Goal: Communication & Community: Share content

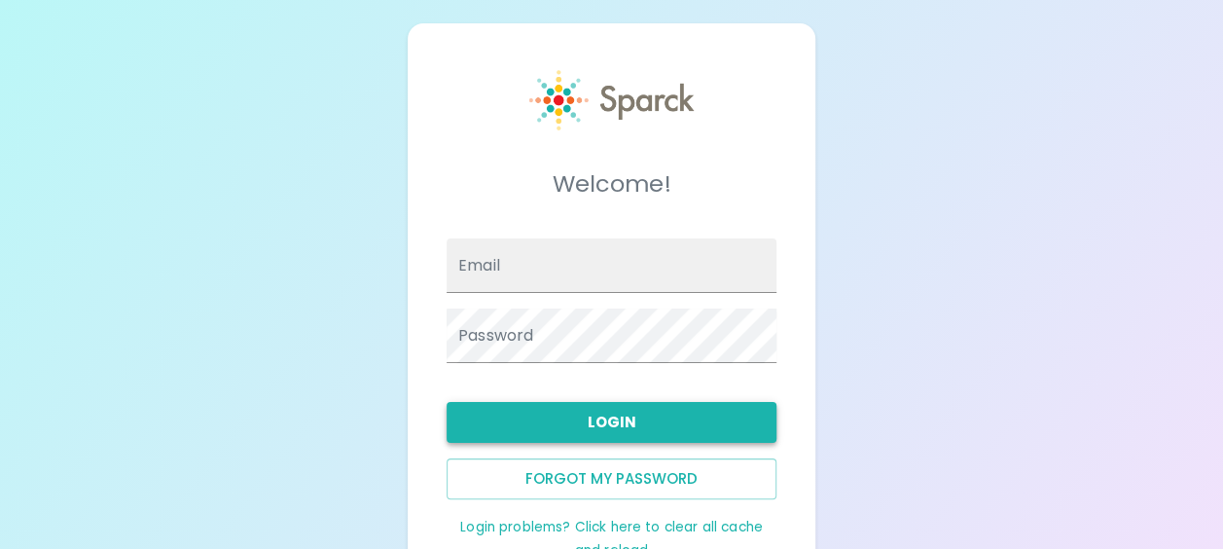
type input "[EMAIL_ADDRESS][DOMAIN_NAME]"
click at [604, 426] on button "Login" at bounding box center [612, 422] width 330 height 41
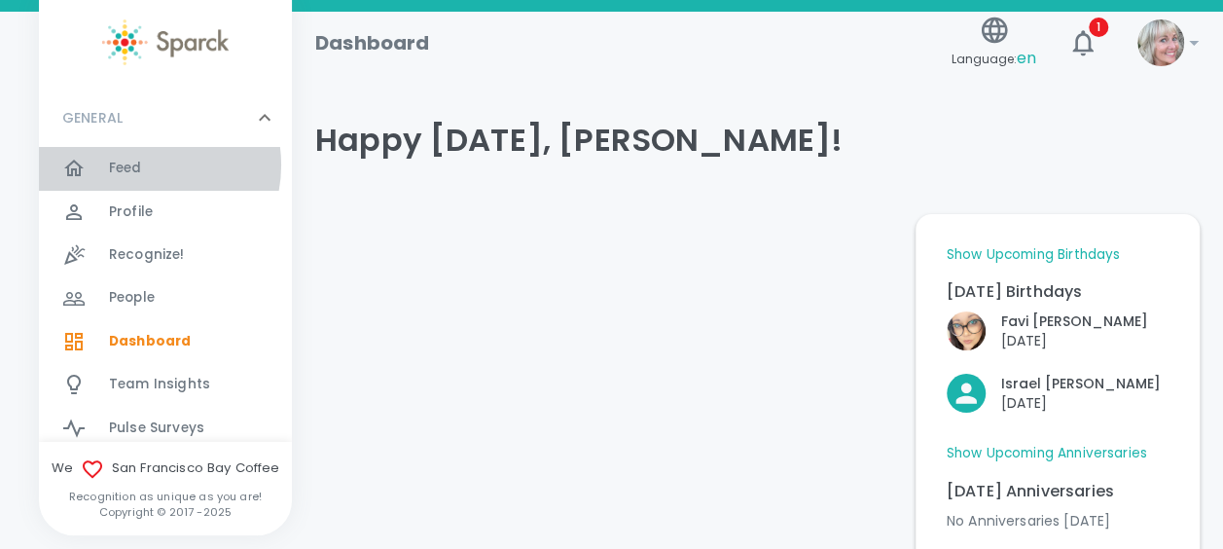
click at [140, 164] on span "Feed" at bounding box center [125, 168] width 33 height 19
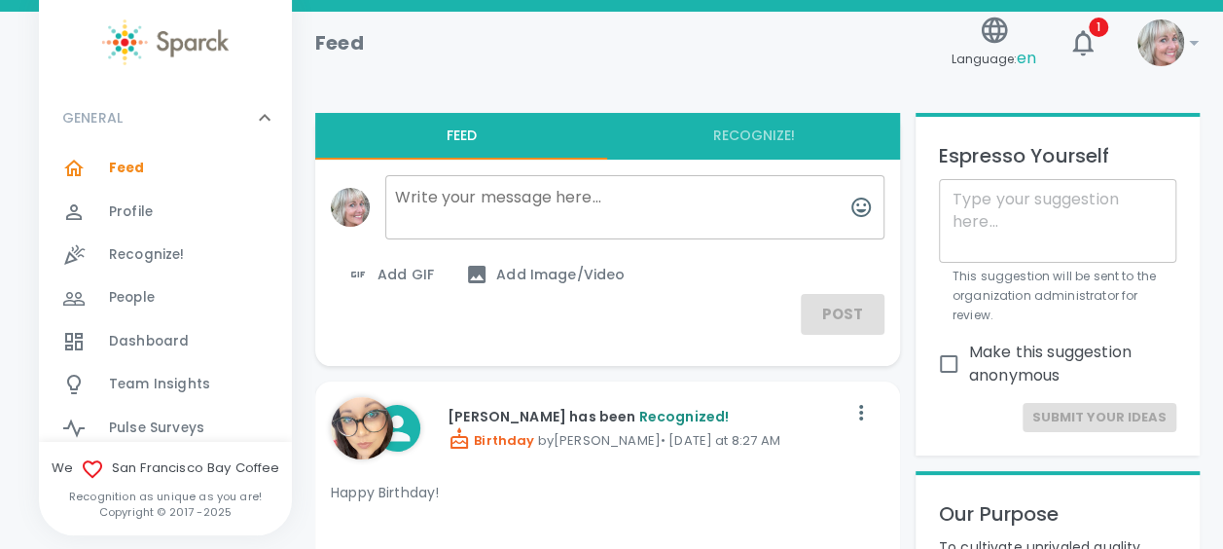
click at [411, 277] on span "Add GIF" at bounding box center [390, 274] width 88 height 23
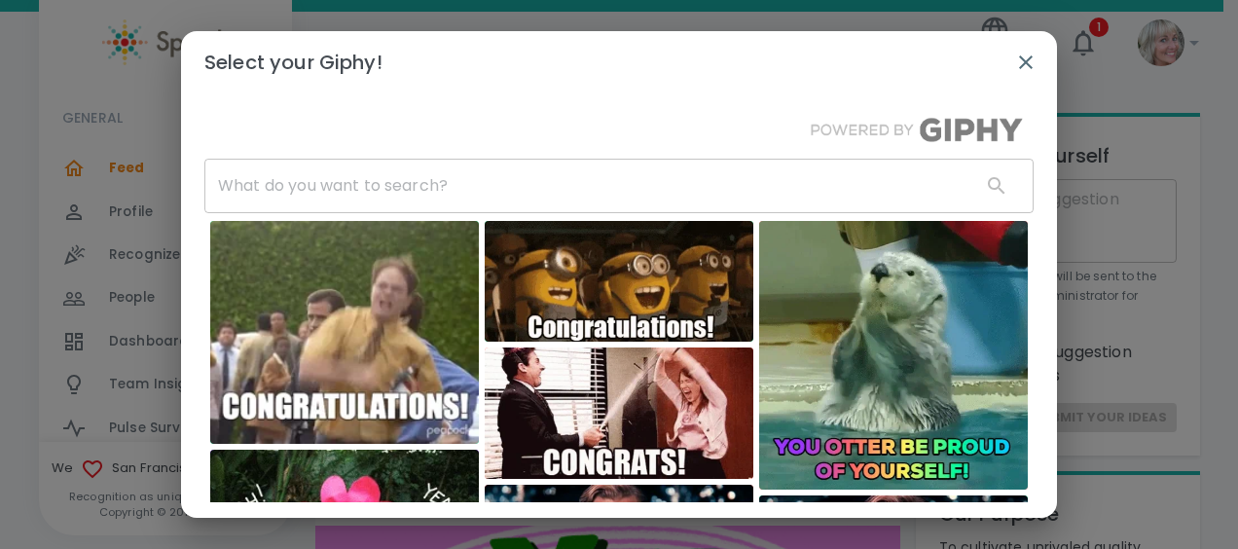
click at [405, 208] on input "text" at bounding box center [584, 186] width 761 height 54
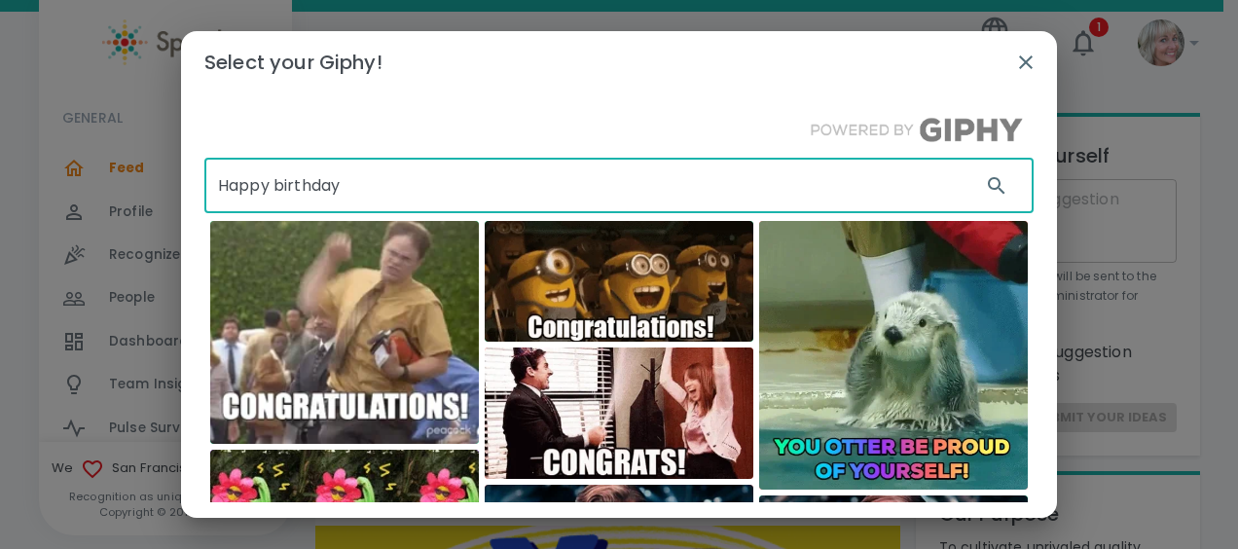
type input "Happy birthday"
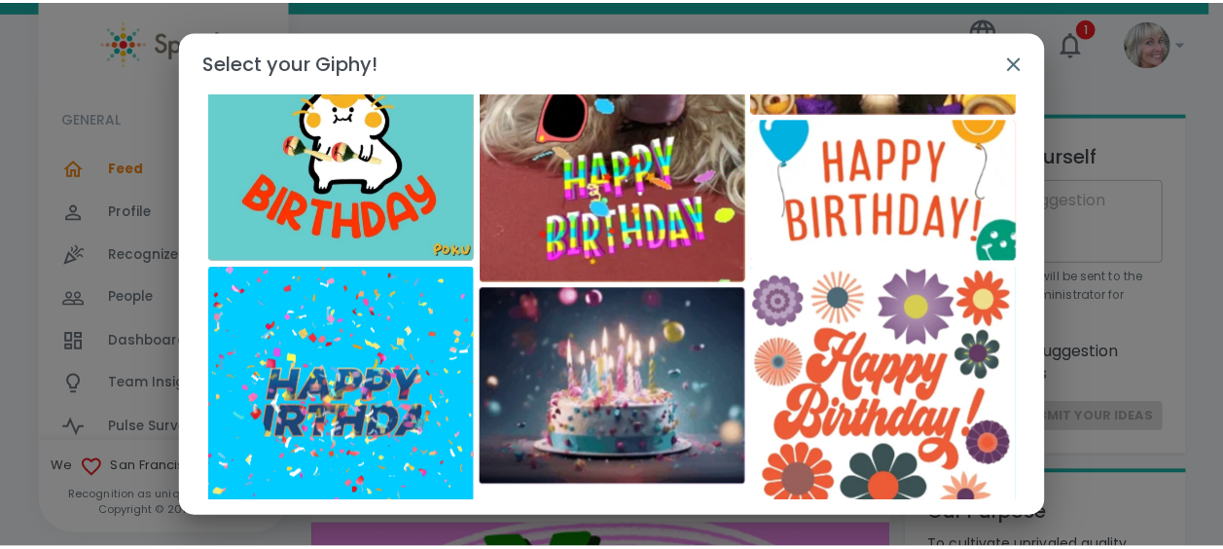
scroll to position [582, 0]
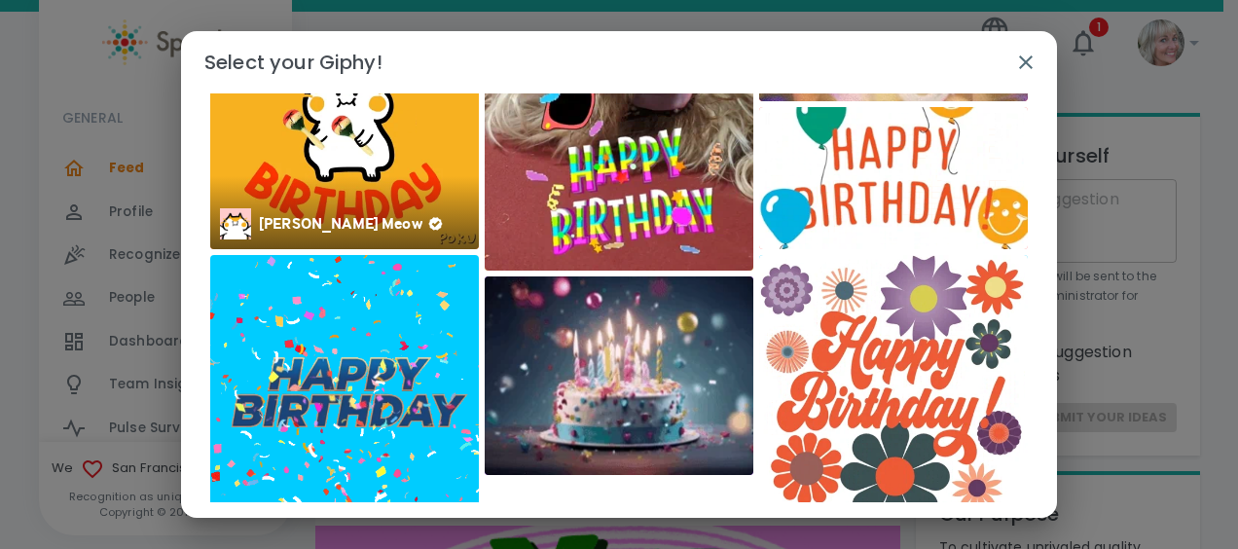
click at [351, 167] on img at bounding box center [344, 115] width 269 height 269
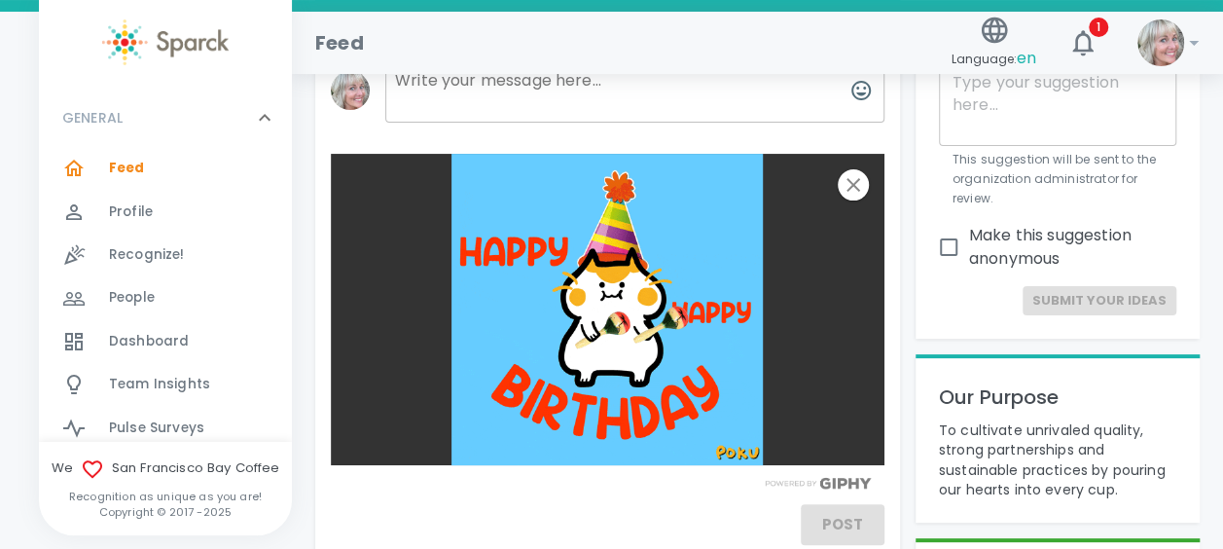
scroll to position [0, 0]
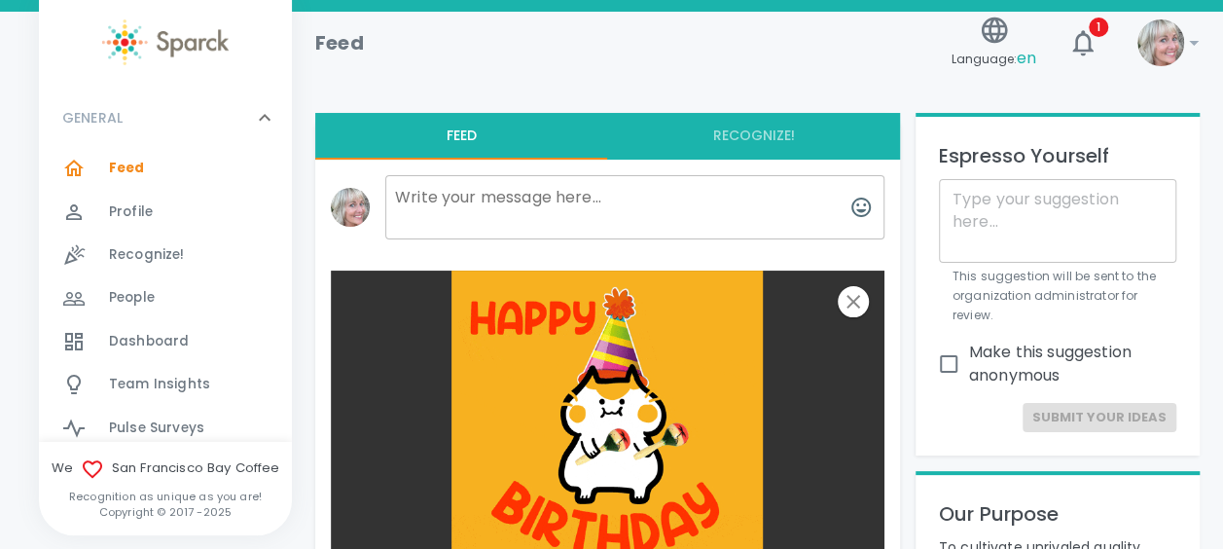
click at [482, 198] on textarea at bounding box center [634, 207] width 499 height 64
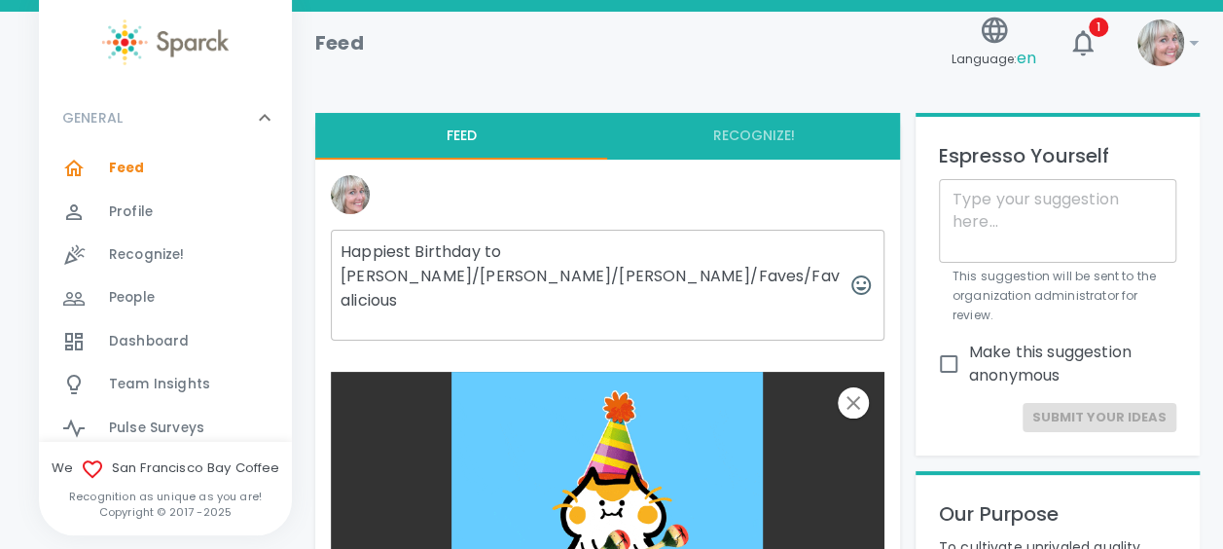
click at [455, 230] on textarea "Happiest Birthday to [PERSON_NAME]/[PERSON_NAME]/[PERSON_NAME]/Faves/Favalicious" at bounding box center [608, 285] width 554 height 111
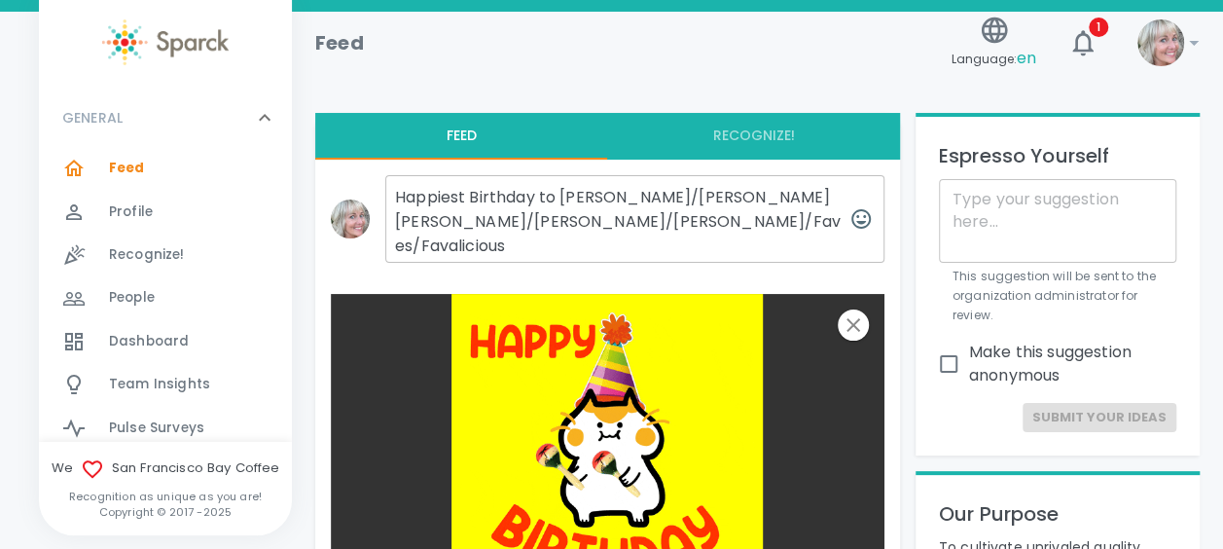
click at [660, 224] on textarea "Happiest Birthday to [PERSON_NAME]/[PERSON_NAME] [PERSON_NAME]/[PERSON_NAME]/[P…" at bounding box center [634, 219] width 499 height 88
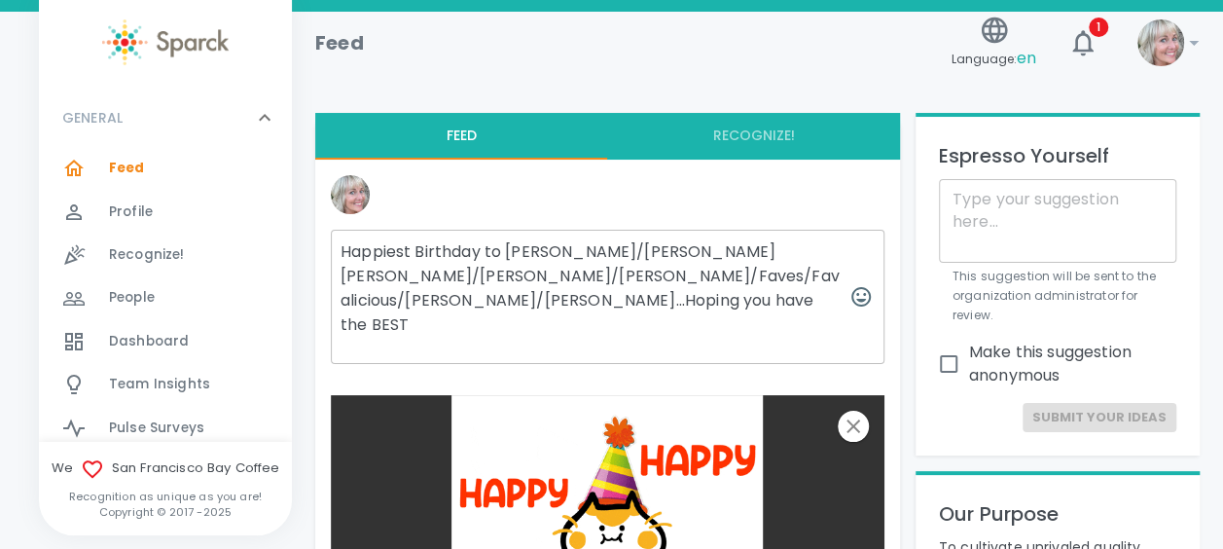
click at [838, 273] on div at bounding box center [861, 296] width 47 height 47
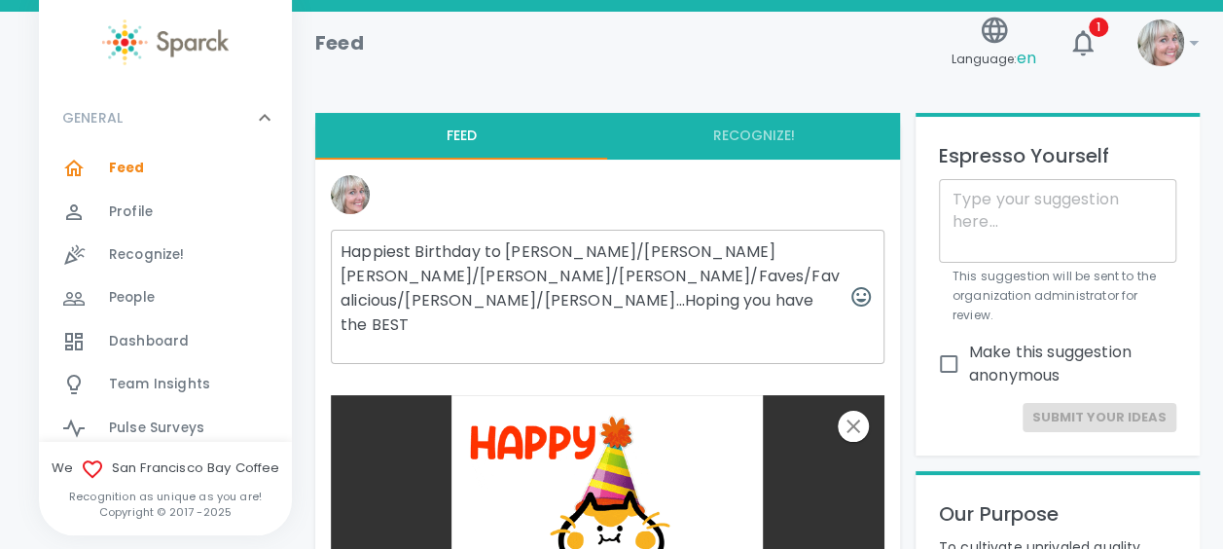
click at [406, 243] on textarea "Happiest Birthday to [PERSON_NAME]/[PERSON_NAME] [PERSON_NAME]/[PERSON_NAME]/[P…" at bounding box center [608, 297] width 554 height 134
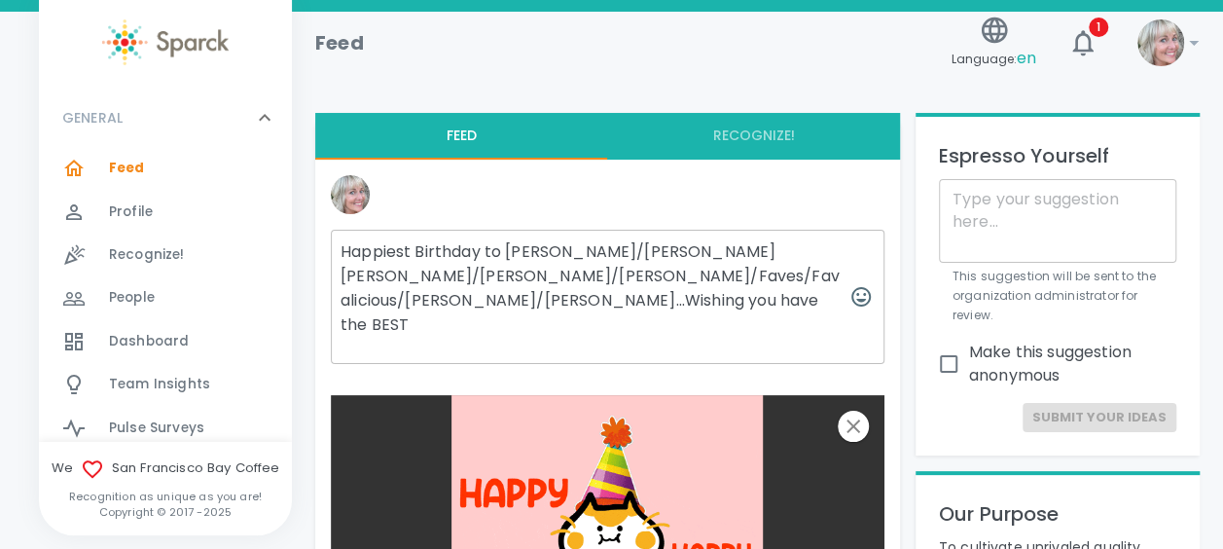
click at [385, 299] on textarea "Happiest Birthday to [PERSON_NAME]/[PERSON_NAME] [PERSON_NAME]/[PERSON_NAME]/[P…" at bounding box center [608, 297] width 554 height 134
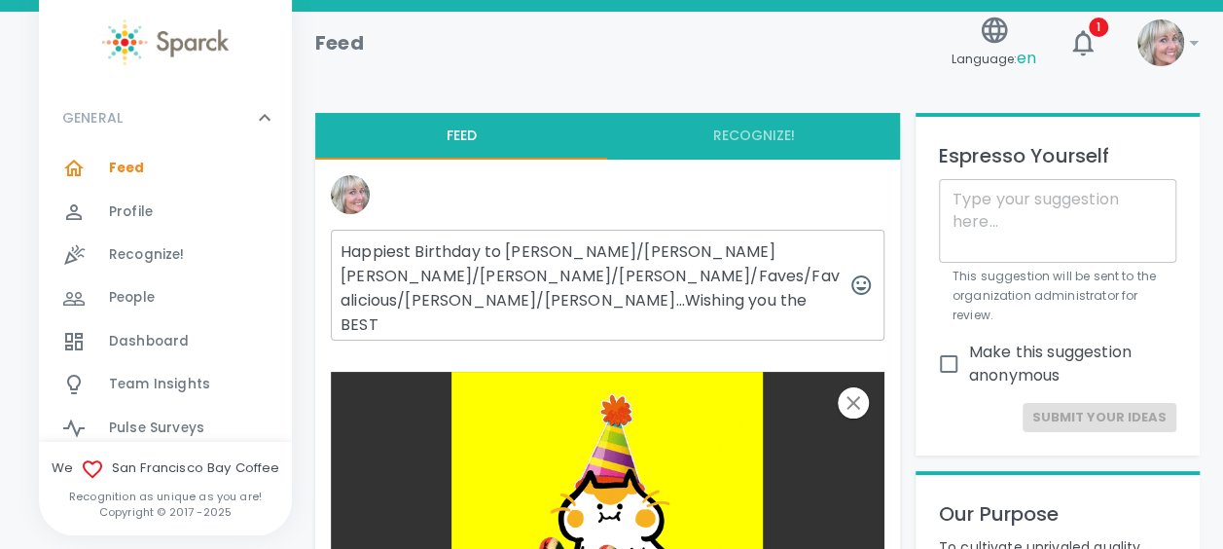
click at [421, 292] on textarea "Happiest Birthday to [PERSON_NAME]/[PERSON_NAME] [PERSON_NAME]/[PERSON_NAME]/[P…" at bounding box center [608, 285] width 554 height 111
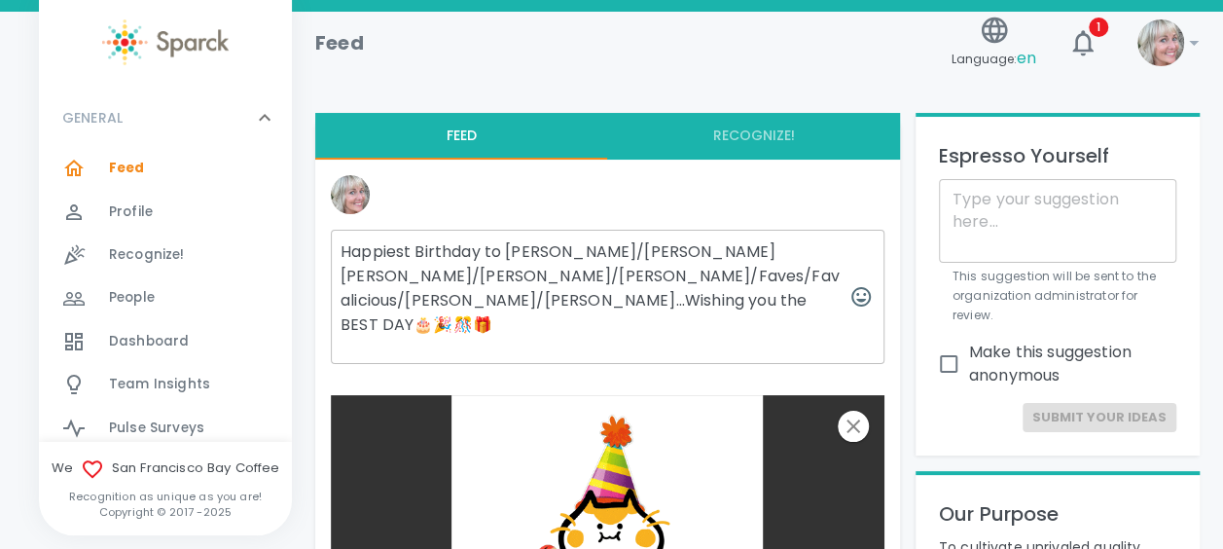
click at [439, 294] on textarea "Happiest Birthday to [PERSON_NAME]/[PERSON_NAME] [PERSON_NAME]/[PERSON_NAME]/[P…" at bounding box center [608, 297] width 554 height 134
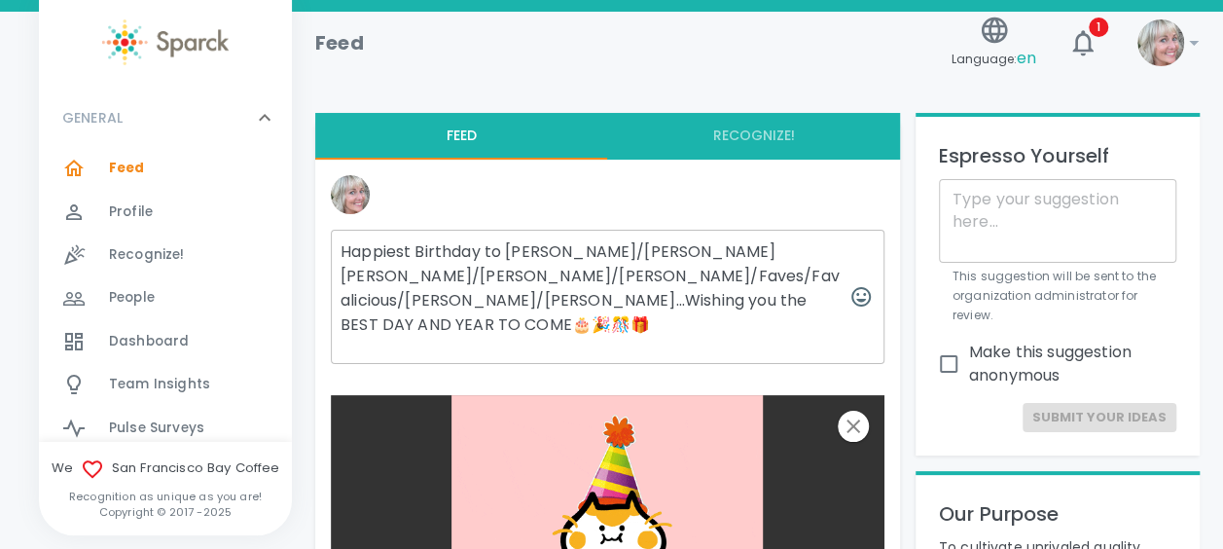
click at [688, 297] on textarea "Happiest Birthday to [PERSON_NAME]/[PERSON_NAME] [PERSON_NAME]/[PERSON_NAME]/[P…" at bounding box center [608, 297] width 554 height 134
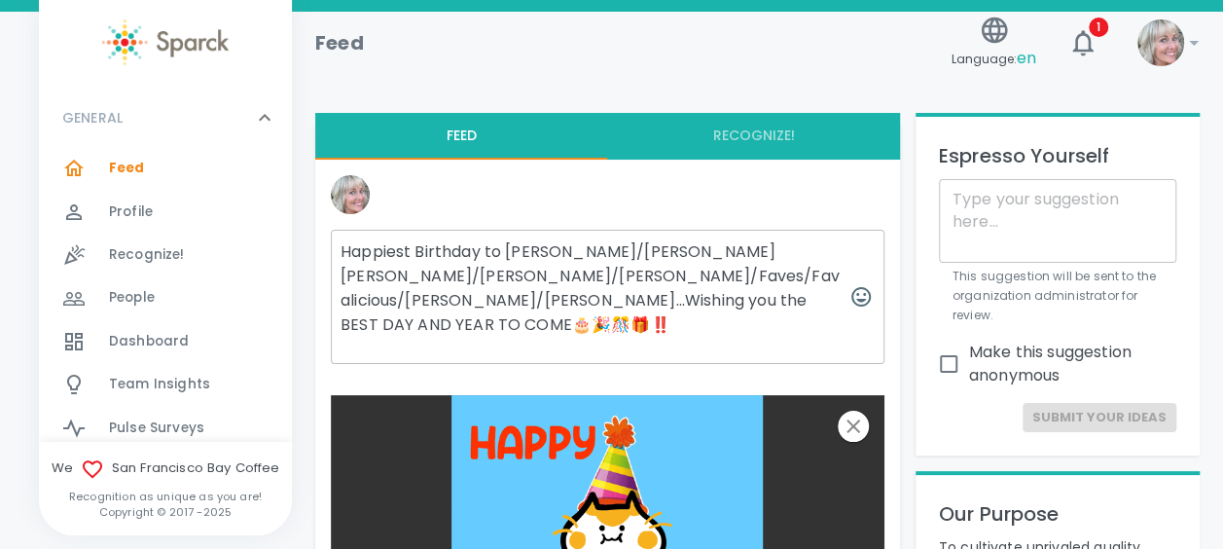
click at [737, 278] on textarea "Happiest Birthday to [PERSON_NAME]/[PERSON_NAME] [PERSON_NAME]/[PERSON_NAME]/[P…" at bounding box center [608, 297] width 554 height 134
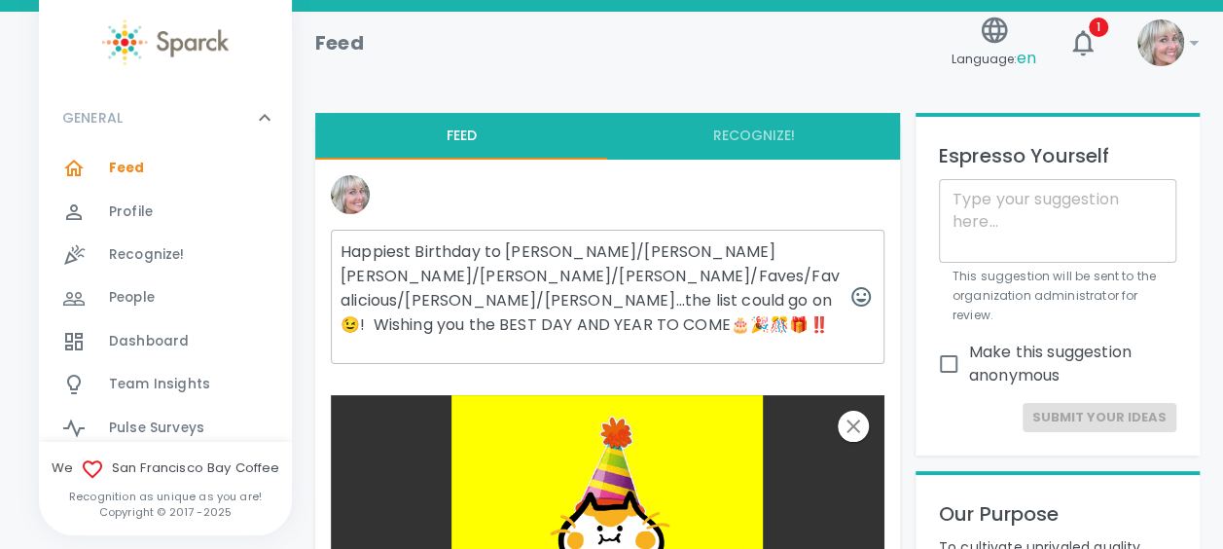
click at [490, 241] on textarea "Happiest Birthday to [PERSON_NAME]/[PERSON_NAME] [PERSON_NAME]/[PERSON_NAME]/[P…" at bounding box center [608, 297] width 554 height 134
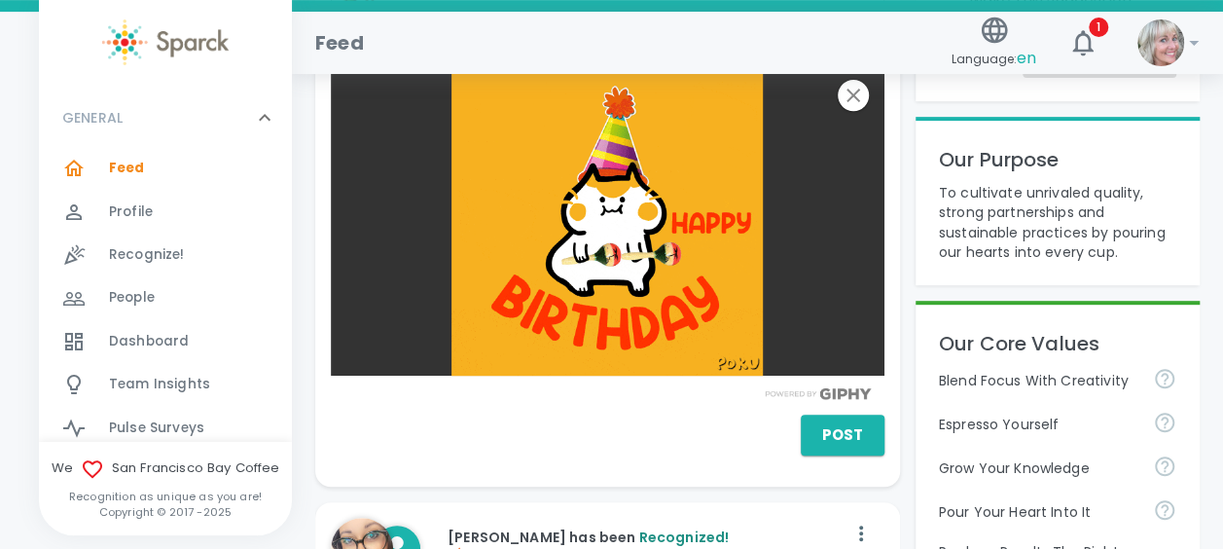
scroll to position [374, 0]
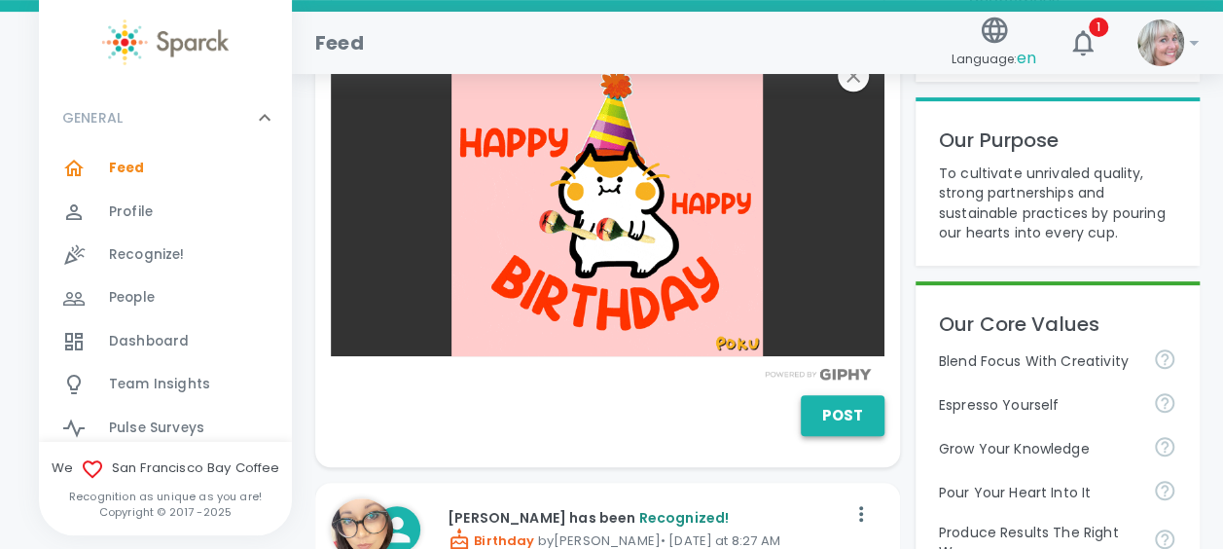
type textarea "Happiest Birthday to [PERSON_NAME]/[PERSON_NAME] [PERSON_NAME]/[PERSON_NAME]/[P…"
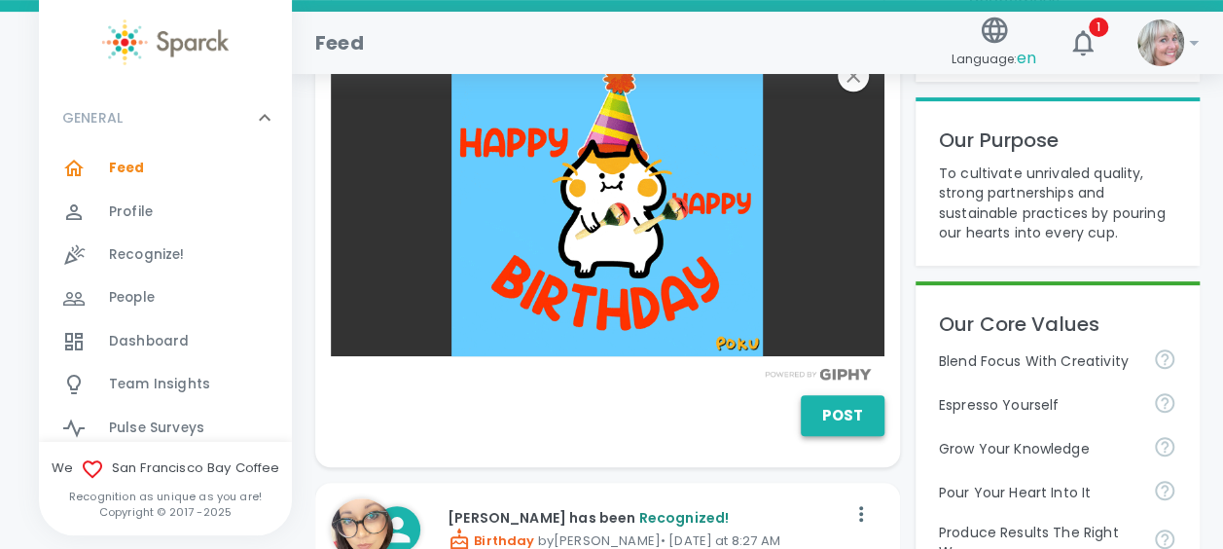
click at [866, 395] on button "Post" at bounding box center [843, 415] width 84 height 41
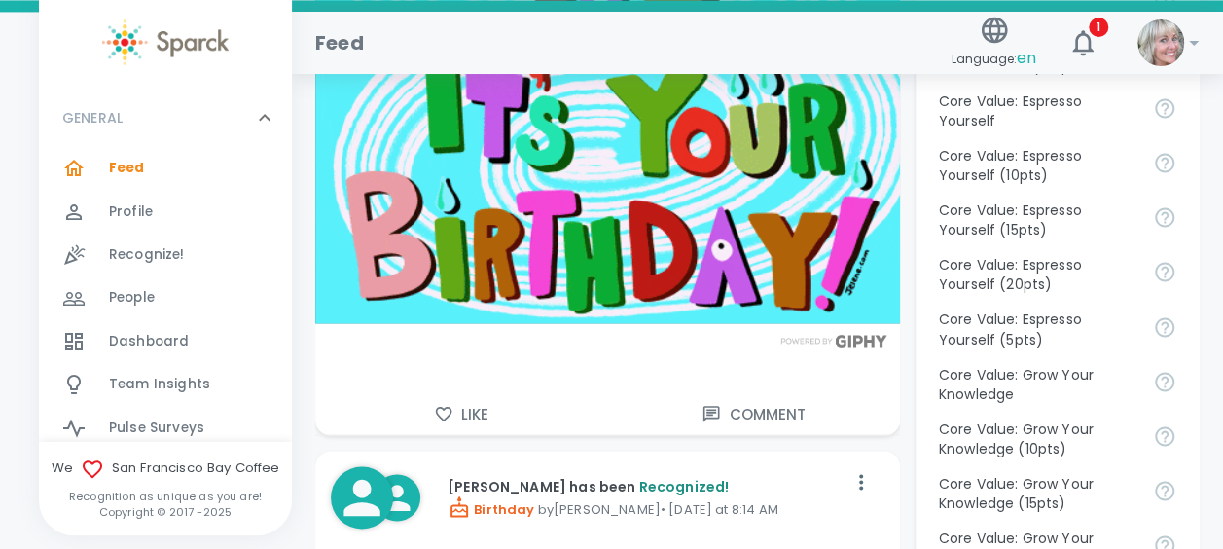
scroll to position [1531, 0]
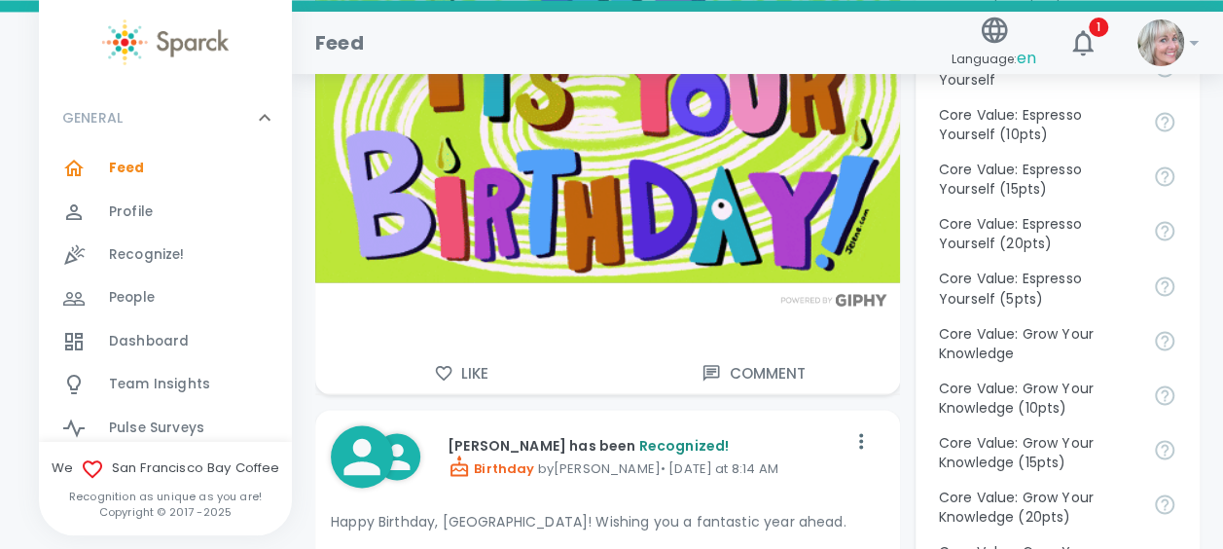
click at [438, 363] on icon "button" at bounding box center [443, 372] width 19 height 19
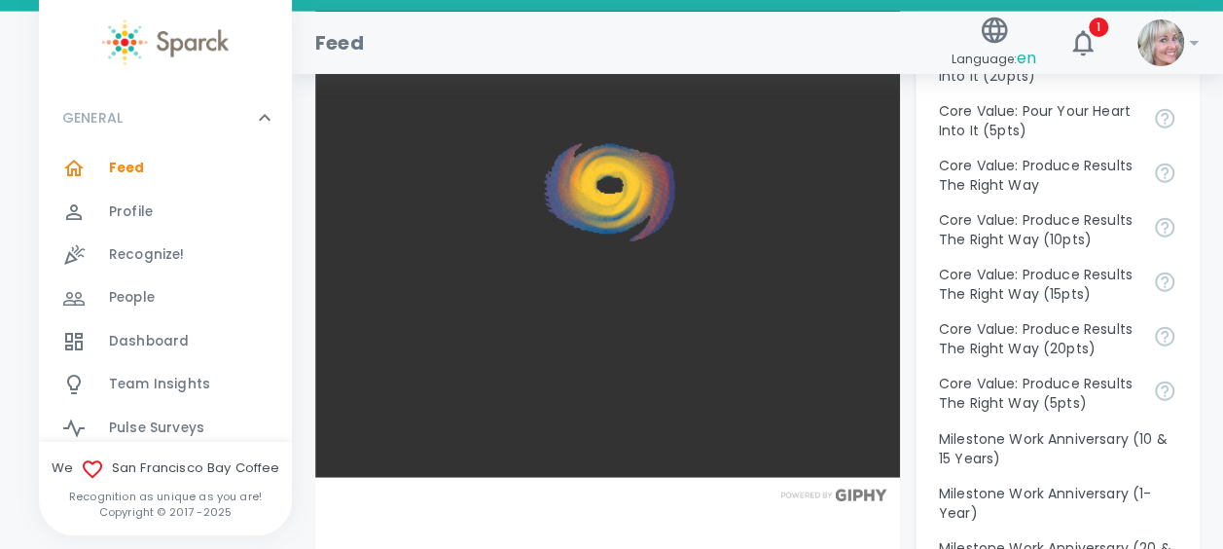
scroll to position [2265, 0]
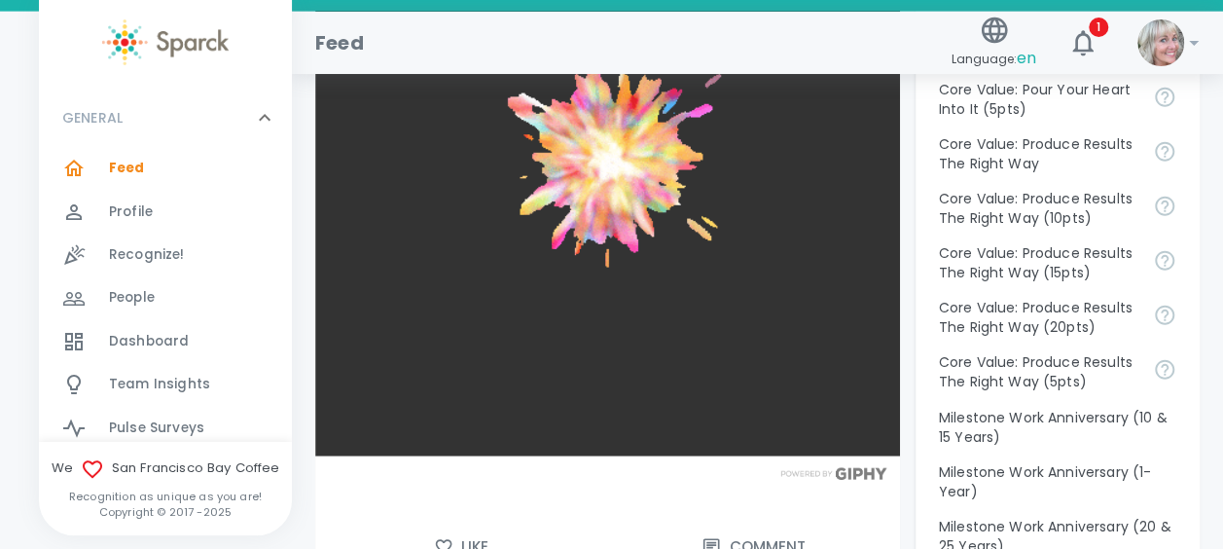
click at [446, 537] on icon "button" at bounding box center [443, 546] width 19 height 19
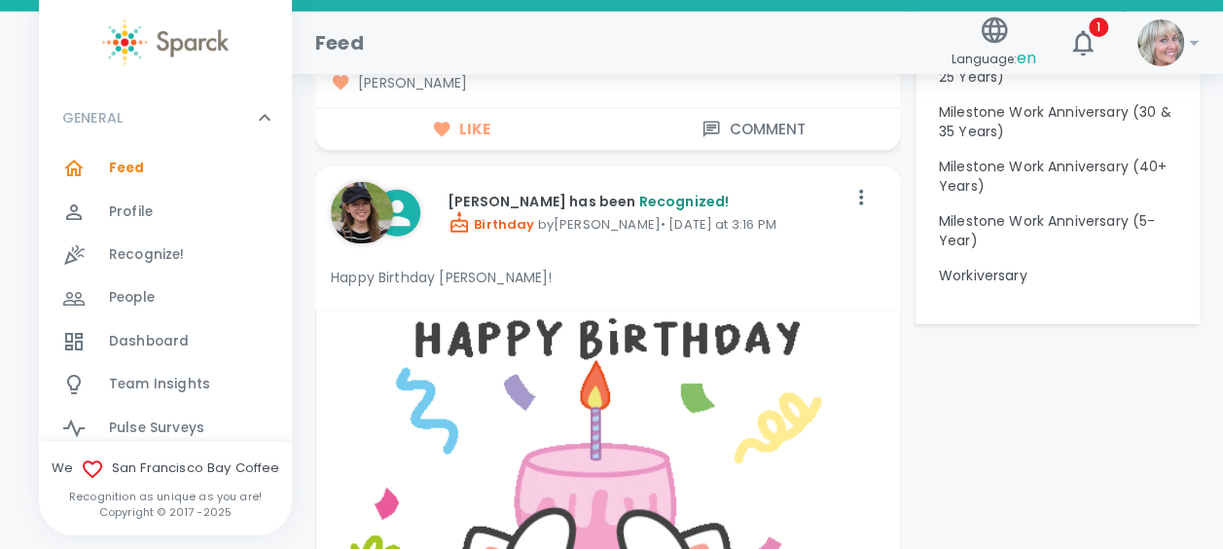
scroll to position [2674, 0]
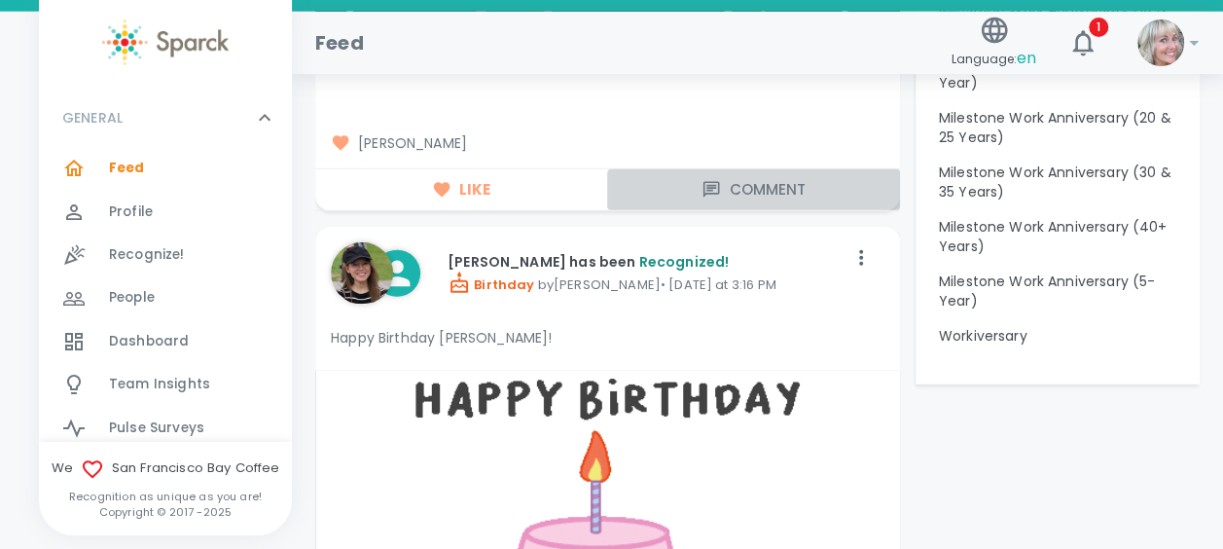
click at [728, 170] on button "Comment" at bounding box center [753, 189] width 292 height 41
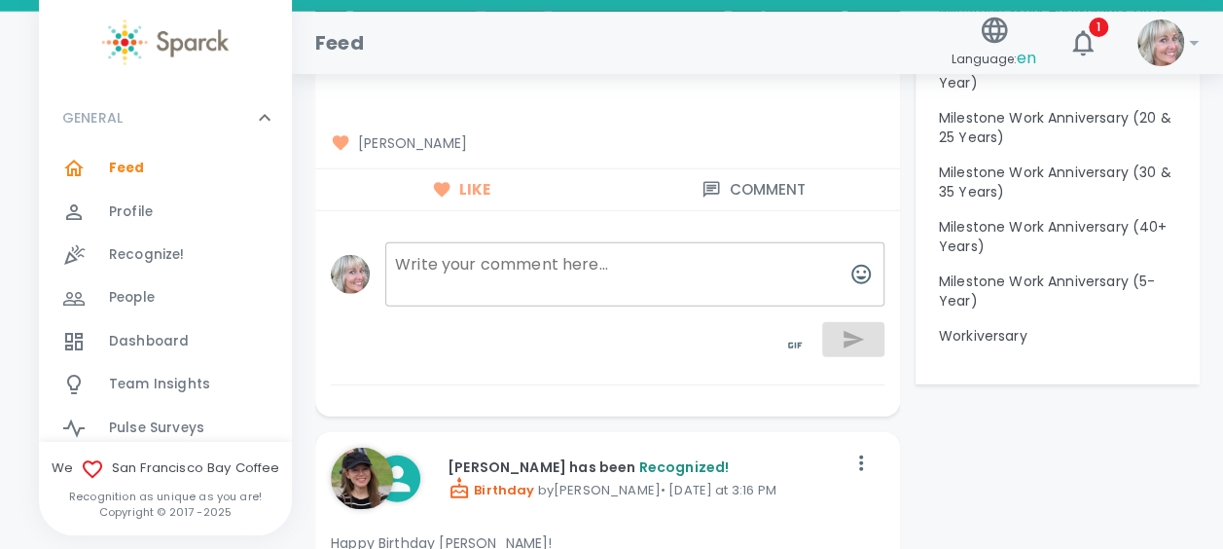
click at [607, 169] on button "Comment" at bounding box center [753, 189] width 292 height 41
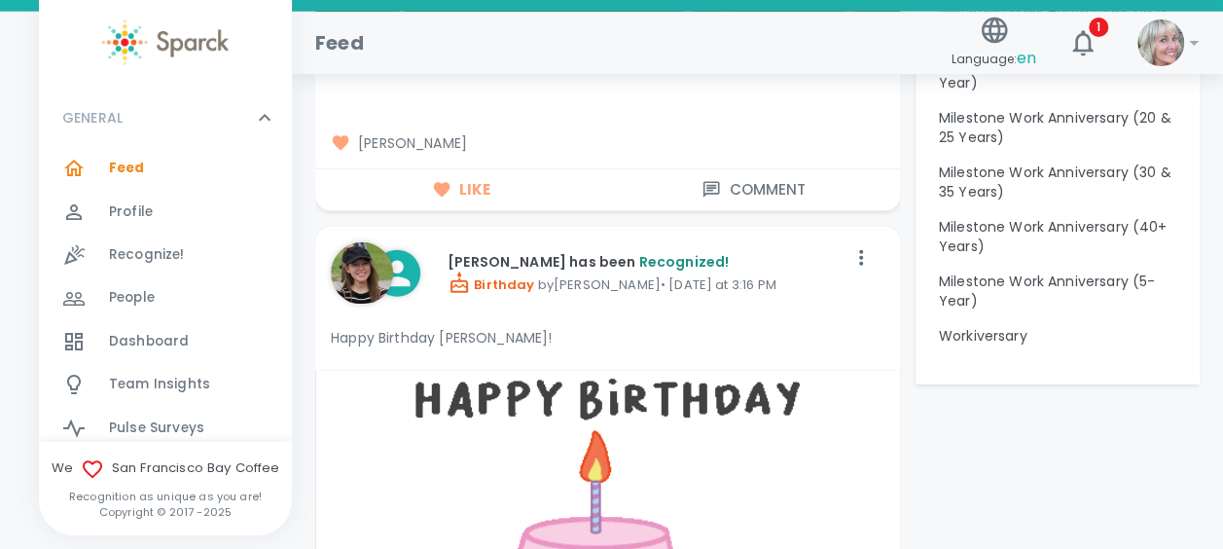
click at [607, 169] on button "Comment" at bounding box center [753, 189] width 292 height 41
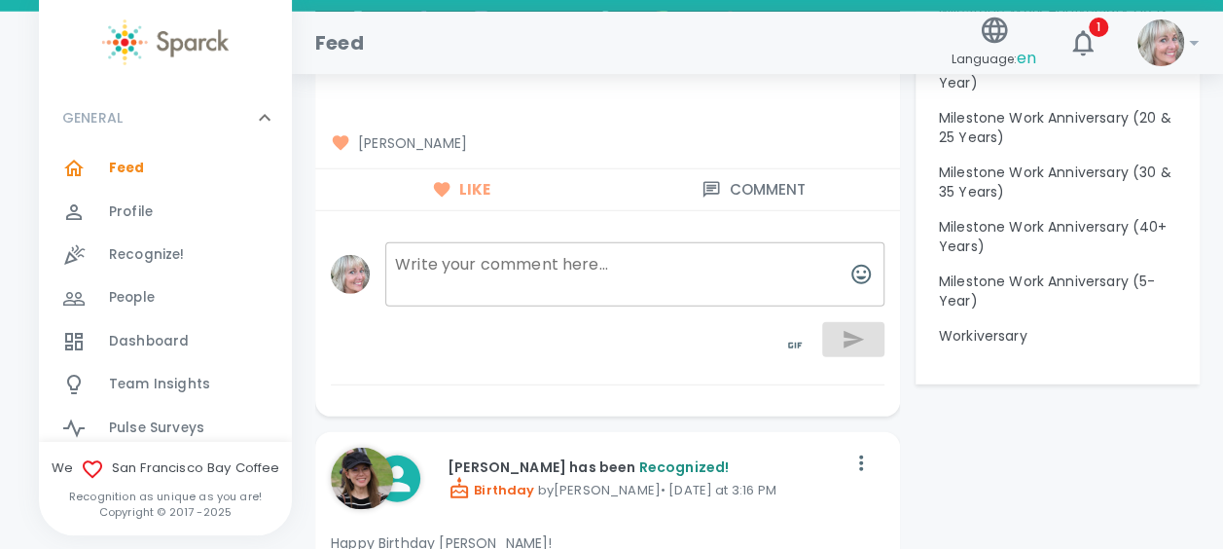
click at [607, 169] on button "Comment" at bounding box center [753, 189] width 292 height 41
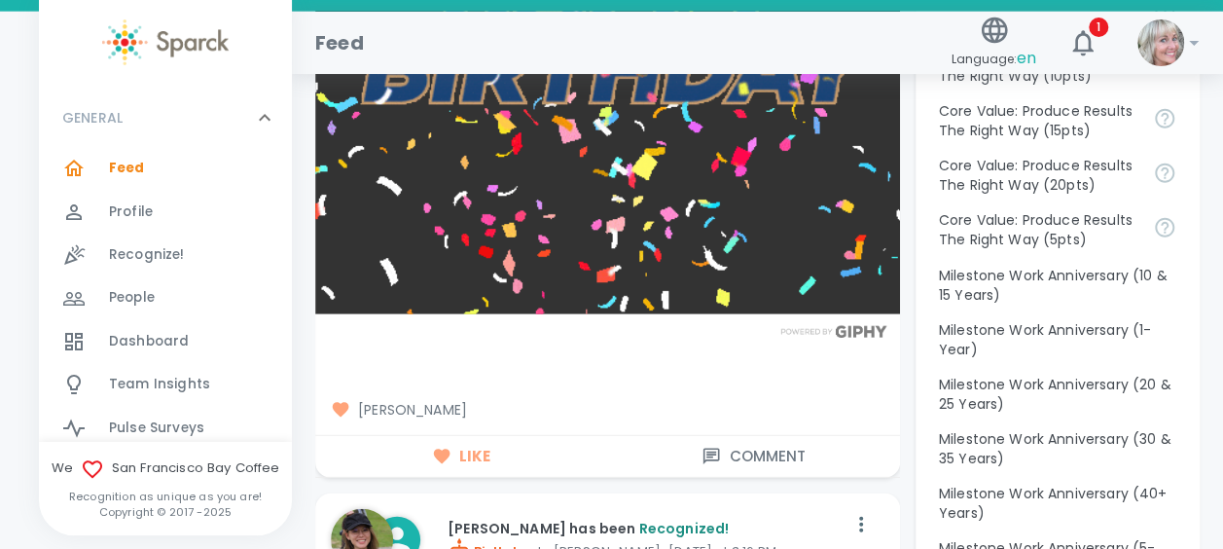
scroll to position [2428, 0]
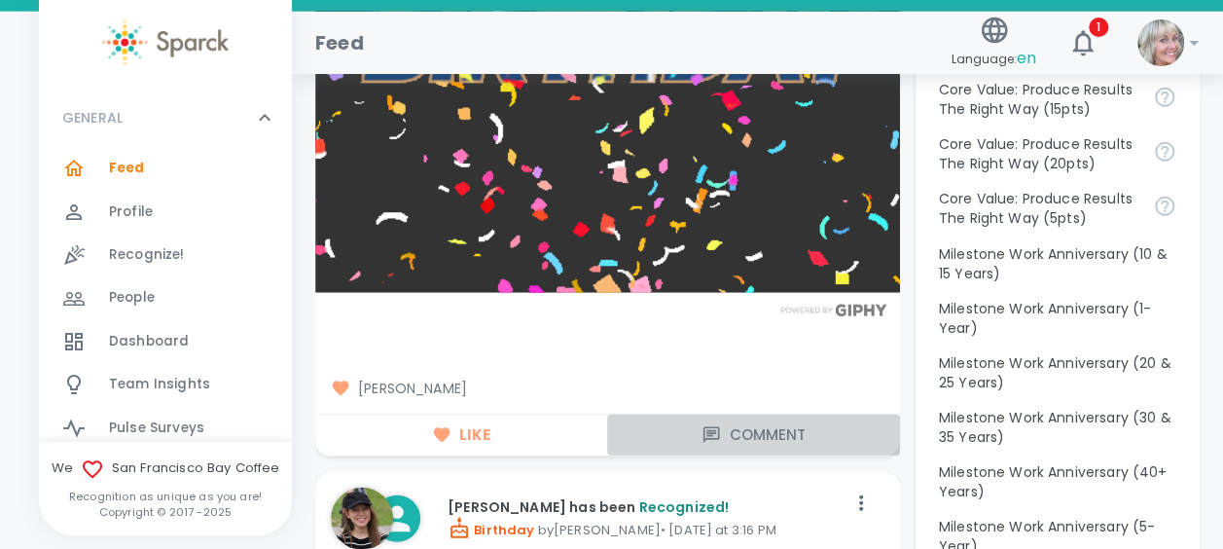
click at [782, 414] on button "Comment" at bounding box center [753, 434] width 292 height 41
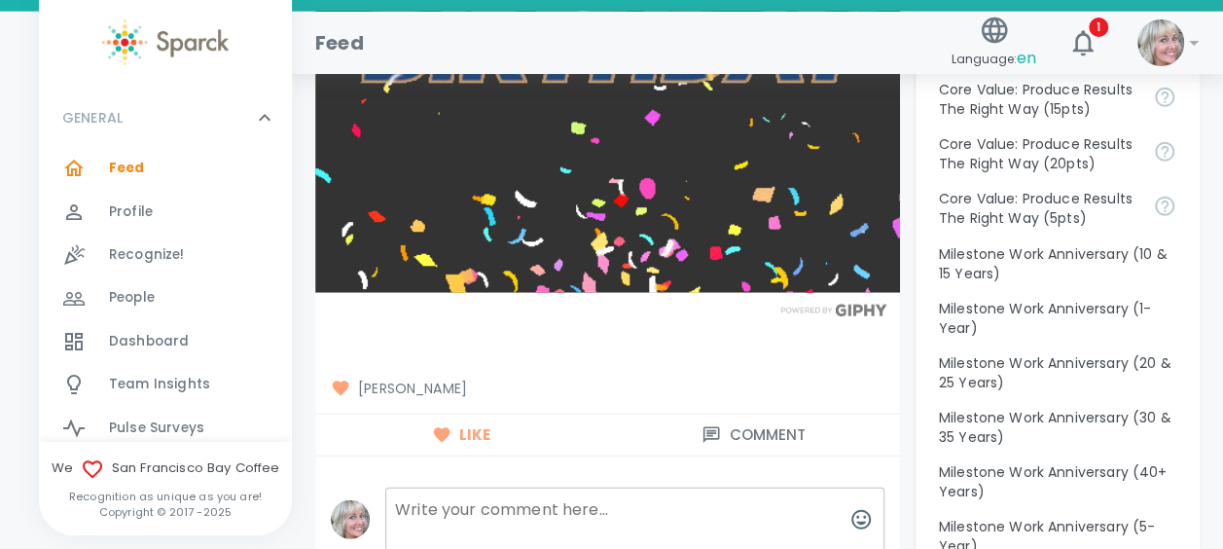
click at [632, 500] on textarea at bounding box center [634, 519] width 499 height 64
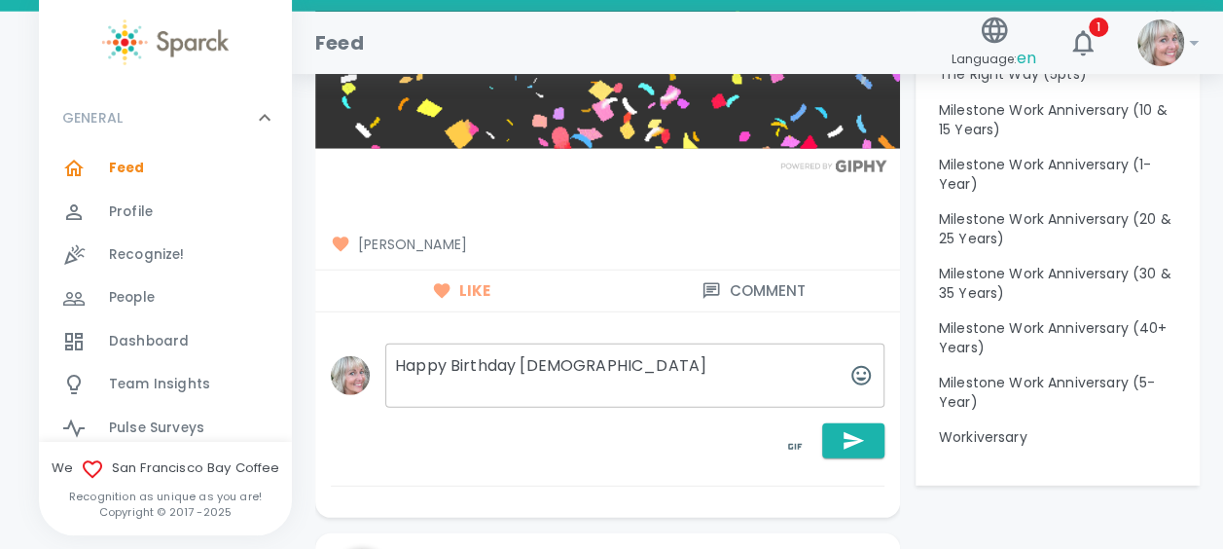
scroll to position [2552, 0]
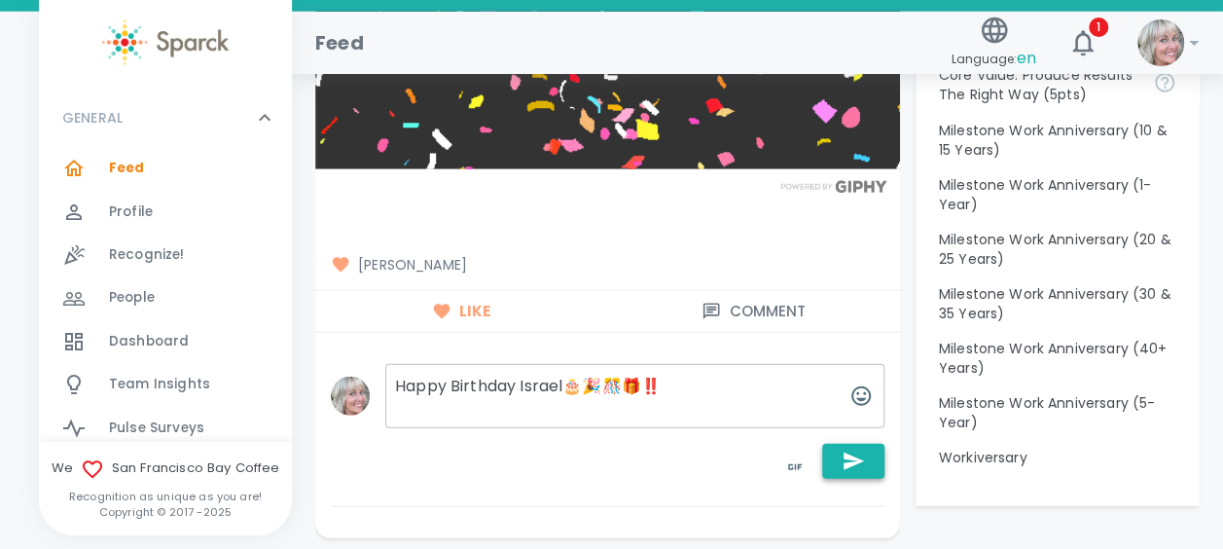
type textarea "Happy Birthday Israel🎂🎉🎊🎁‼️"
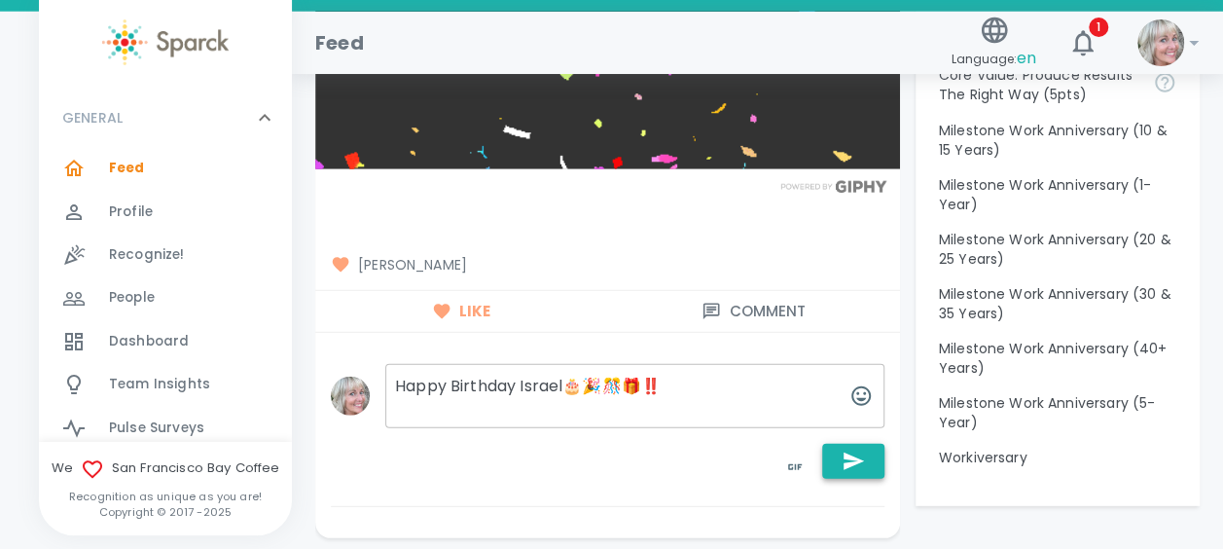
click at [844, 452] on icon "button" at bounding box center [854, 461] width 20 height 18
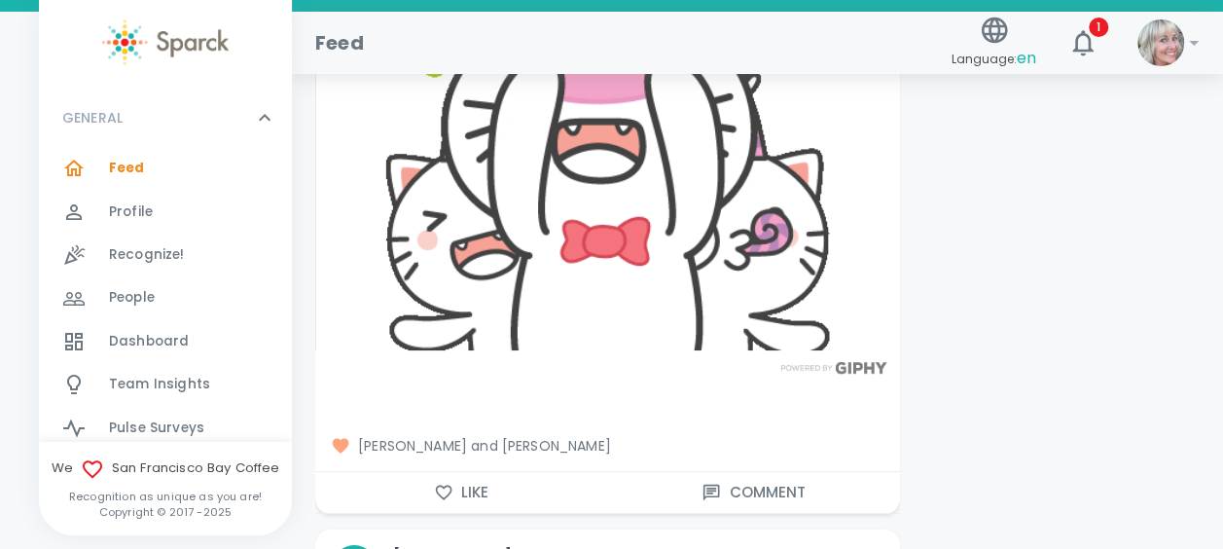
scroll to position [3613, 0]
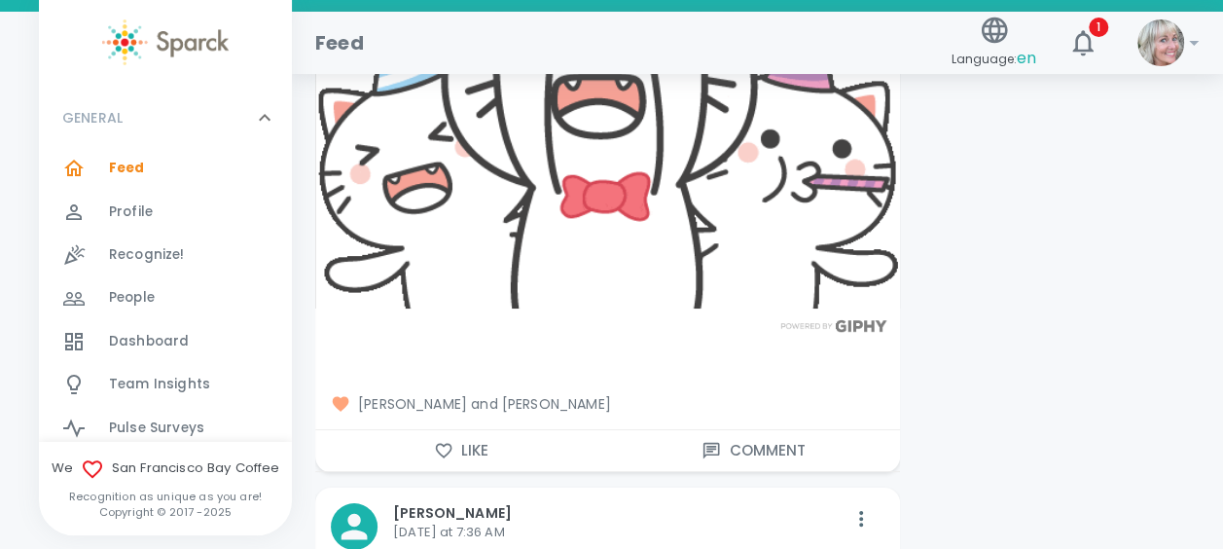
click at [442, 441] on icon "button" at bounding box center [443, 450] width 19 height 19
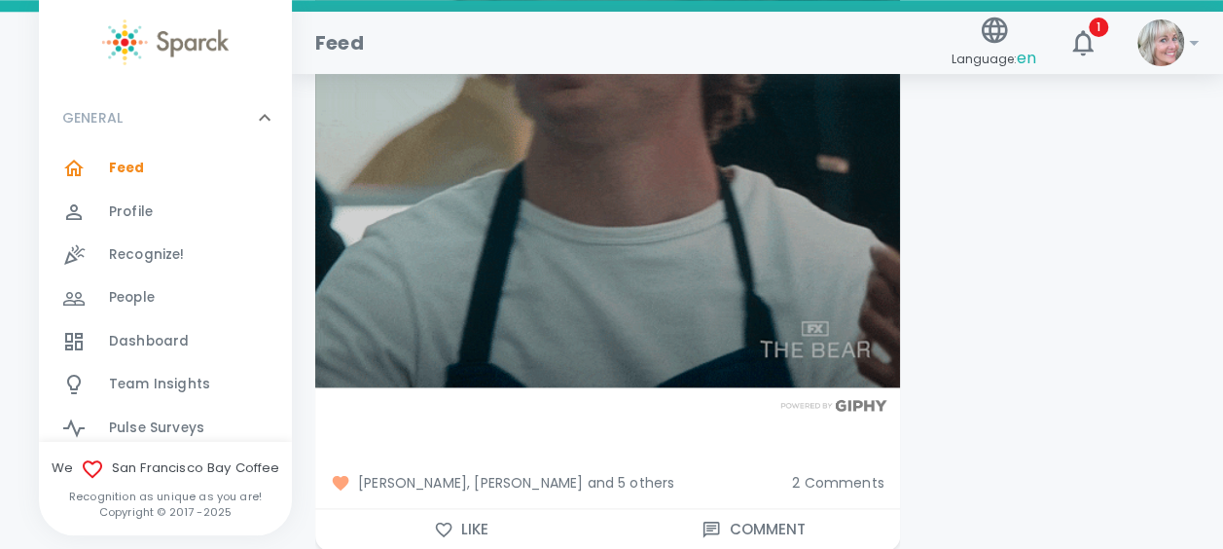
scroll to position [4652, 0]
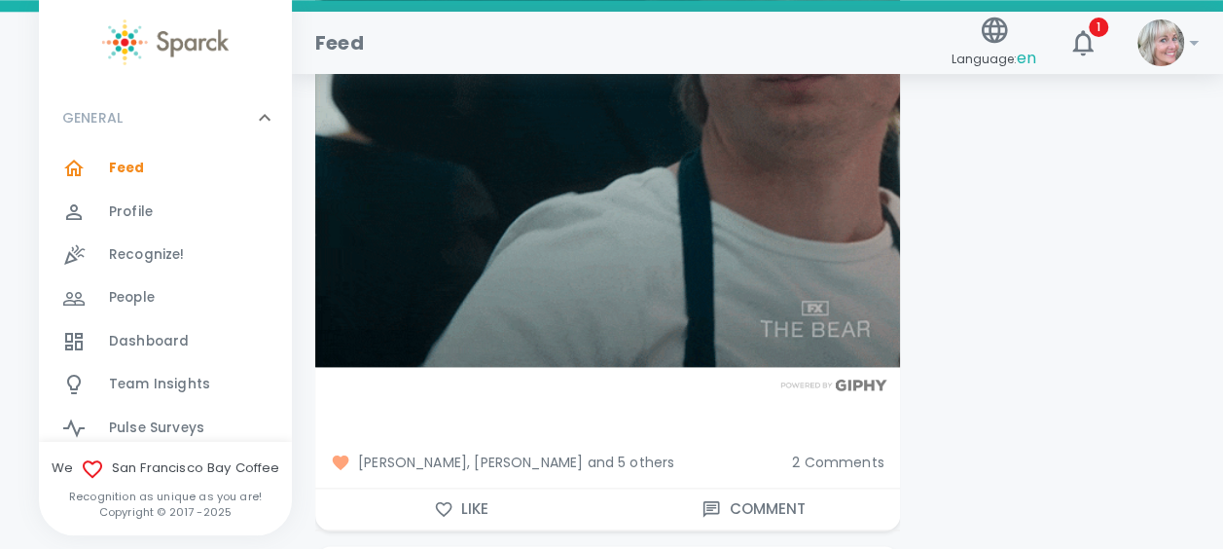
click at [449, 502] on icon "button" at bounding box center [444, 509] width 17 height 15
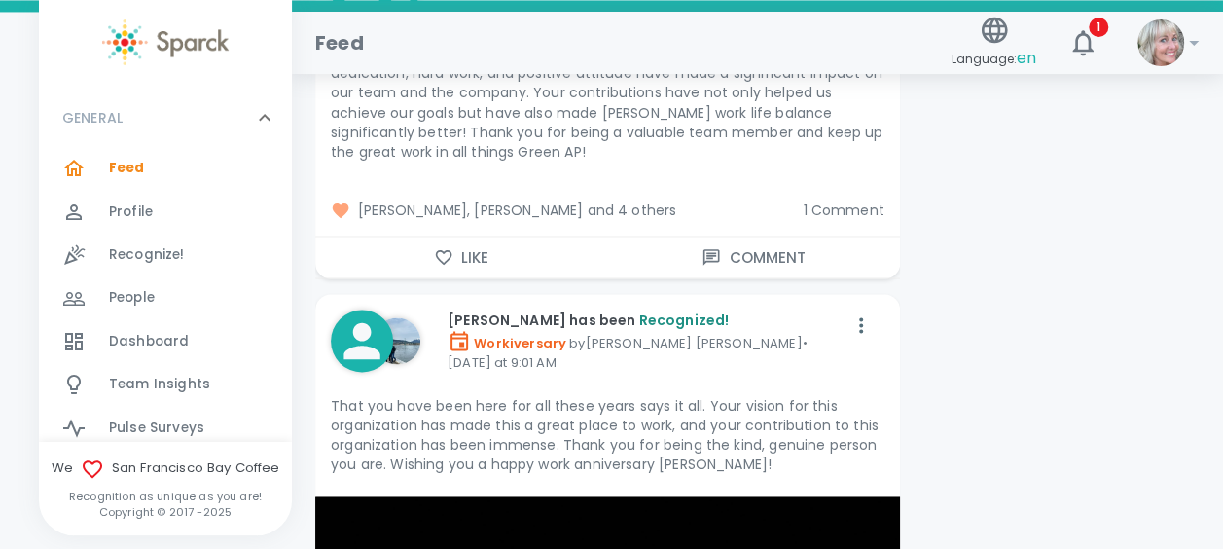
scroll to position [5277, 0]
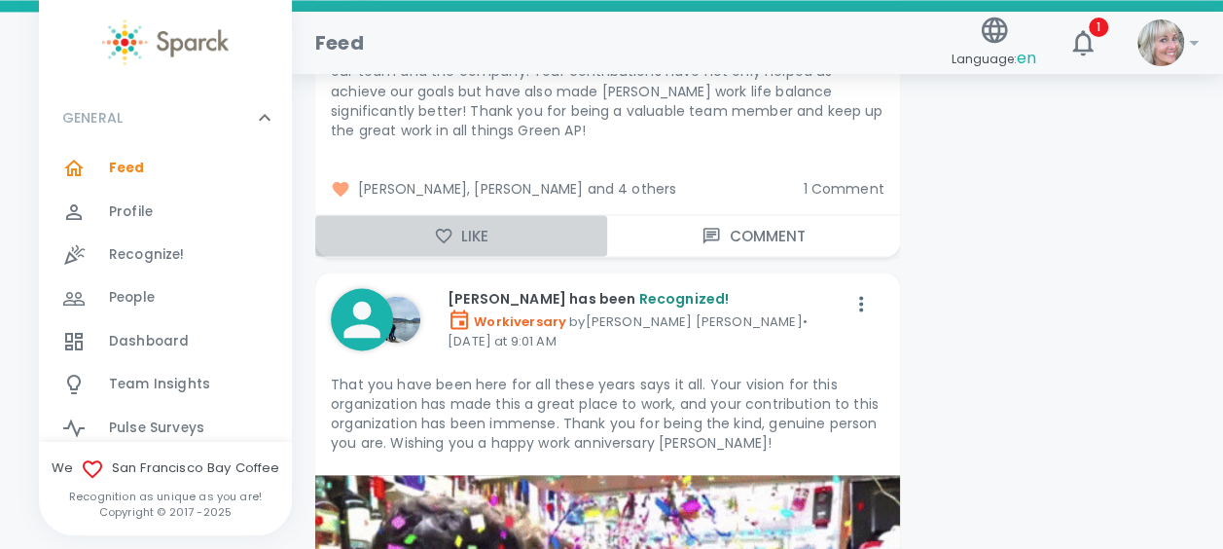
click at [446, 226] on icon "button" at bounding box center [443, 235] width 19 height 19
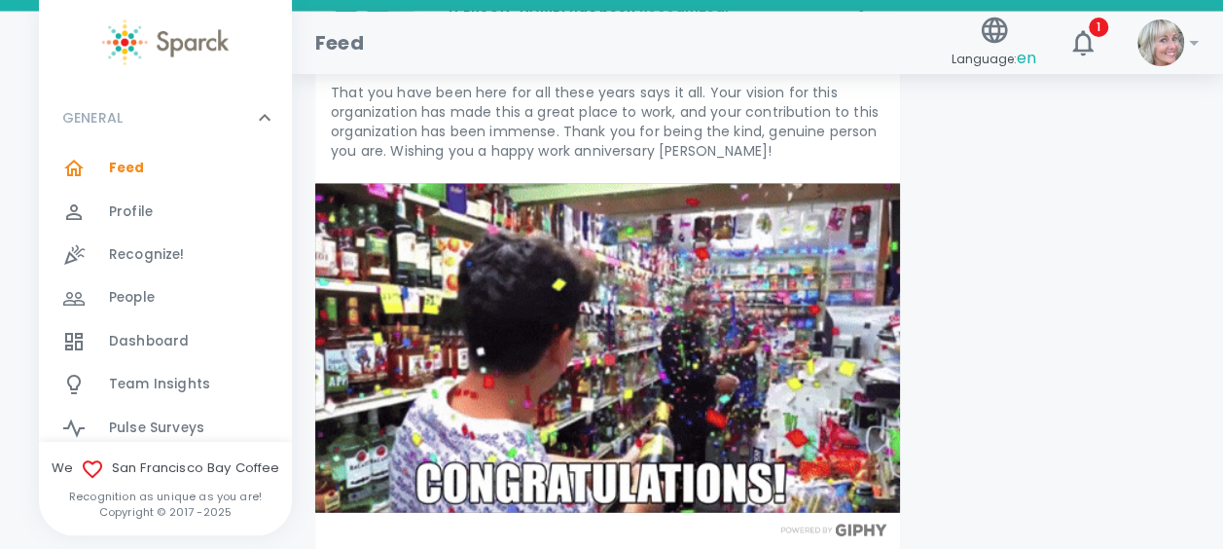
scroll to position [5672, 0]
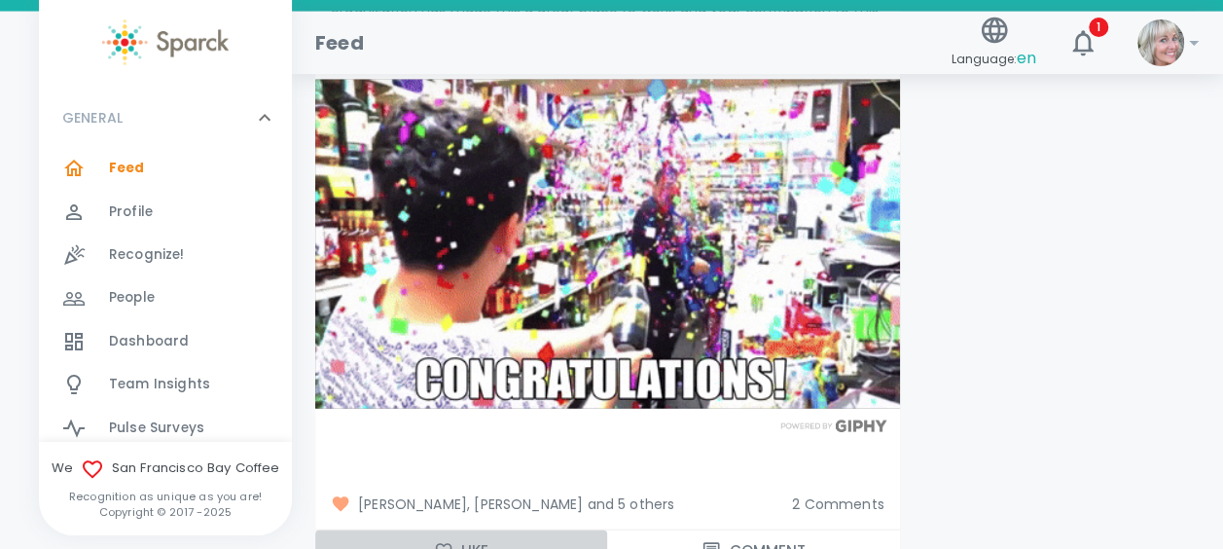
click at [448, 541] on icon "button" at bounding box center [443, 550] width 19 height 19
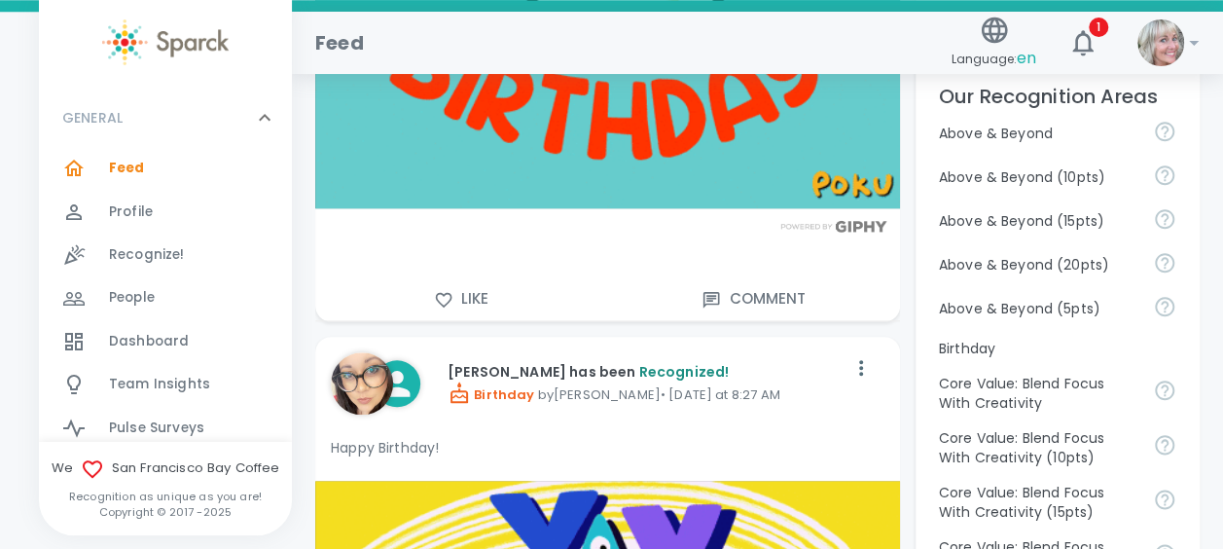
scroll to position [956, 0]
